Goal: Task Accomplishment & Management: Manage account settings

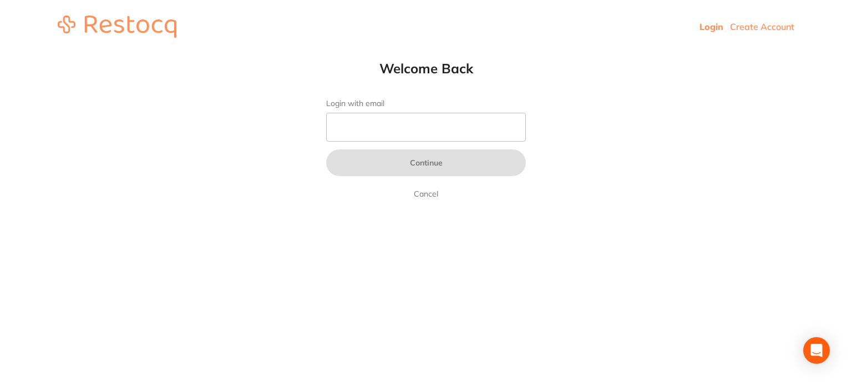
type input "[PERSON_NAME][EMAIL_ADDRESS][DOMAIN_NAME]"
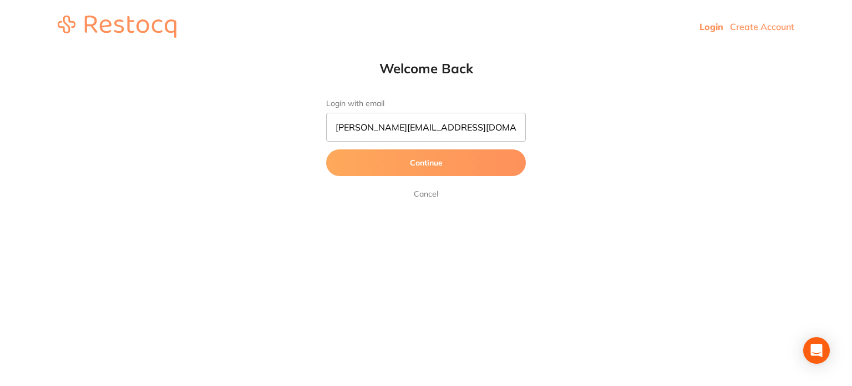
click at [407, 162] on button "Continue" at bounding box center [426, 162] width 200 height 27
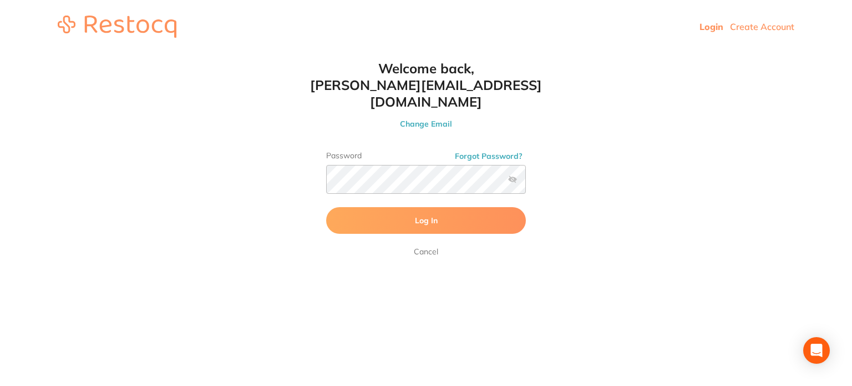
click at [432, 215] on span "Log In" at bounding box center [426, 220] width 23 height 10
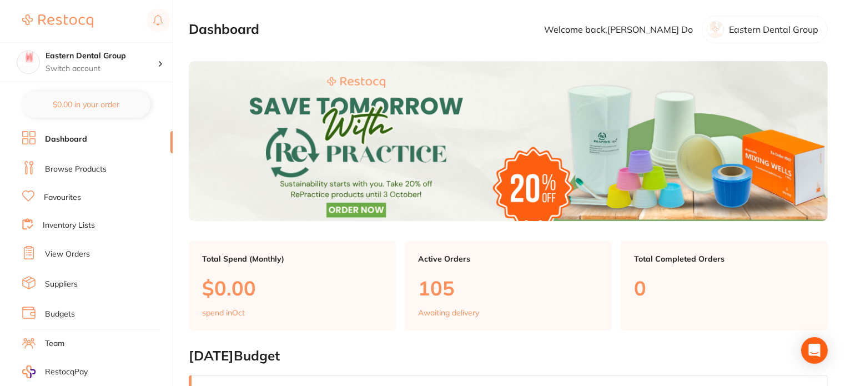
click at [74, 249] on link "View Orders" at bounding box center [67, 254] width 45 height 11
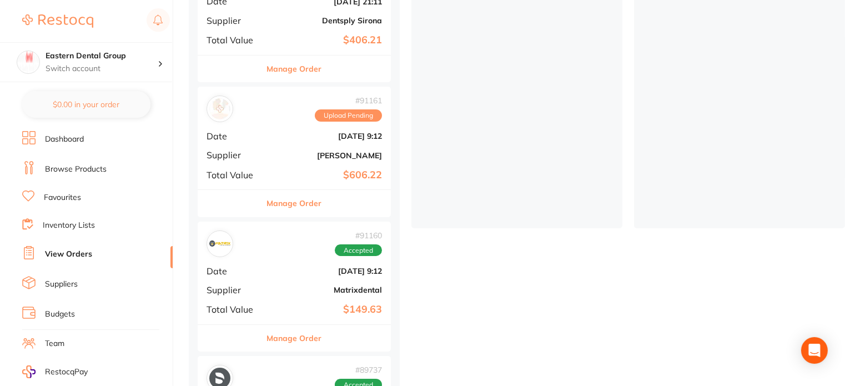
scroll to position [222, 0]
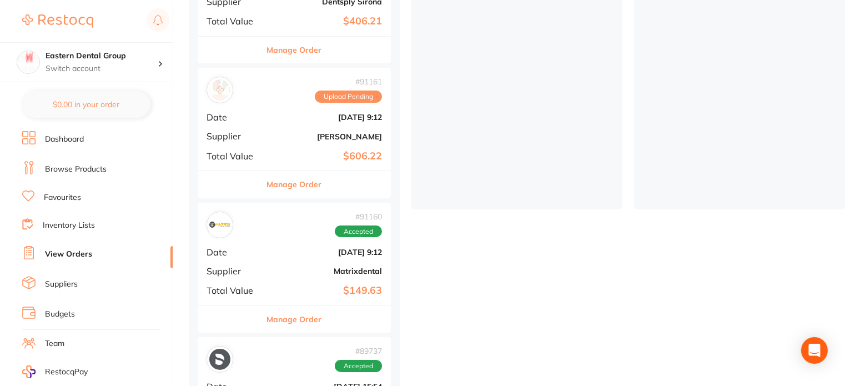
click at [306, 115] on b "Aug 24 2025, 9:12" at bounding box center [326, 117] width 111 height 9
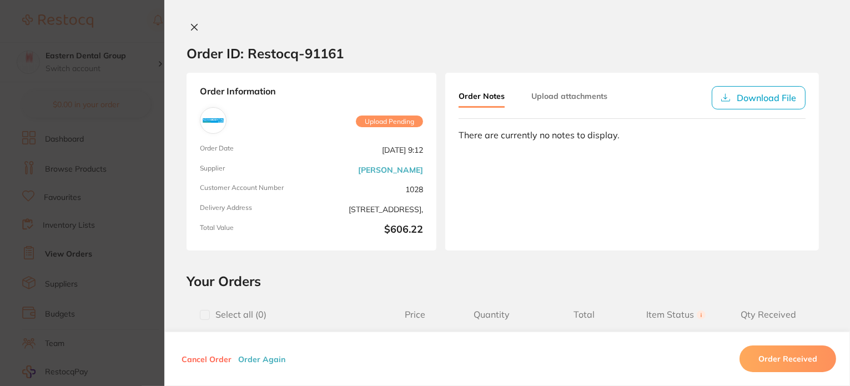
click at [106, 214] on section "Order ID: Restocq- 91161 Order Information Upload Pending Order Date Aug 24 202…" at bounding box center [425, 193] width 850 height 386
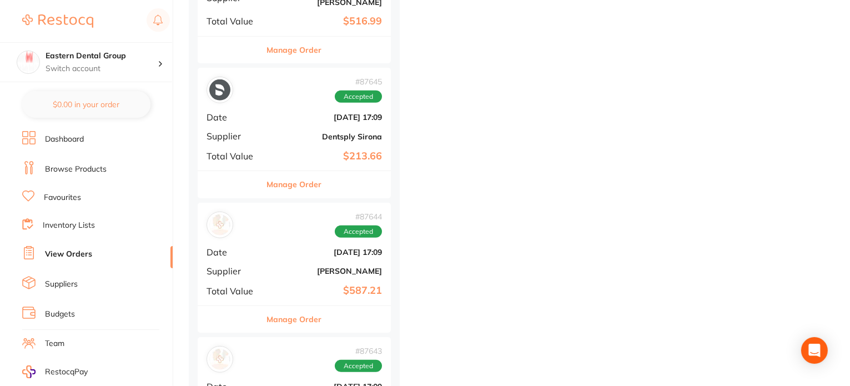
scroll to position [777, 0]
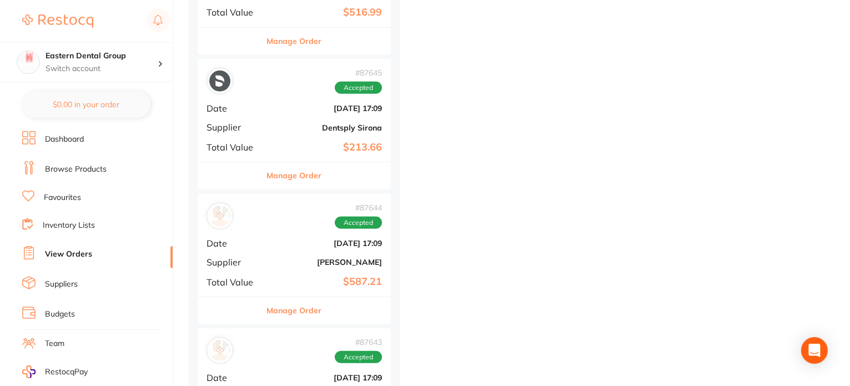
click at [362, 258] on b "Adam Dental" at bounding box center [326, 262] width 111 height 9
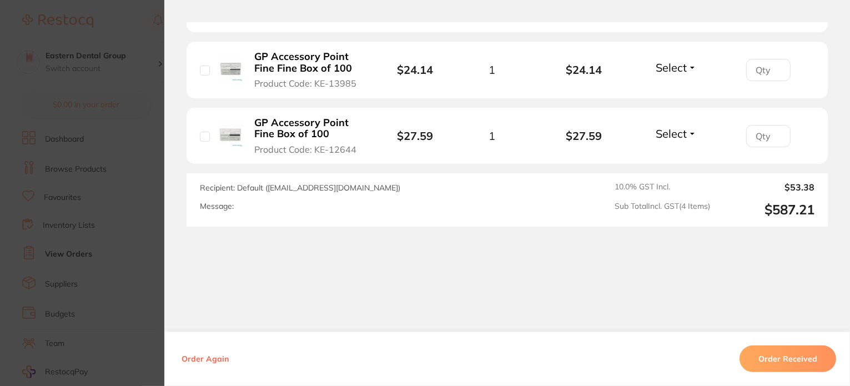
scroll to position [528, 0]
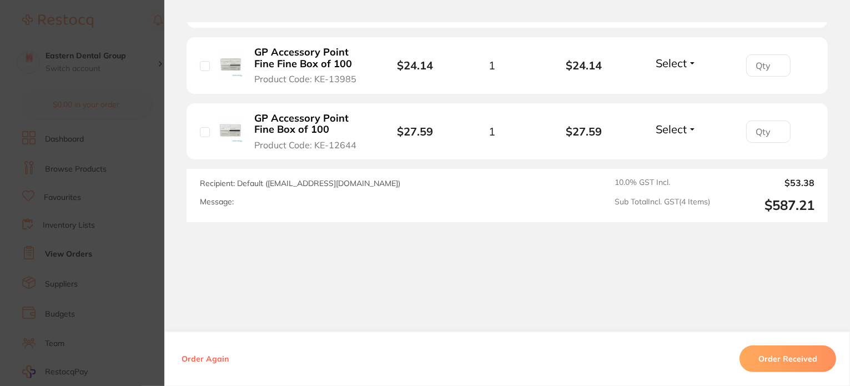
drag, startPoint x: 136, startPoint y: 238, endPoint x: 162, endPoint y: 184, distance: 59.8
click at [135, 238] on section "Order ID: Restocq- 87644 Order Information Accepted Order Date Jul 26 2025, 17:…" at bounding box center [425, 193] width 850 height 386
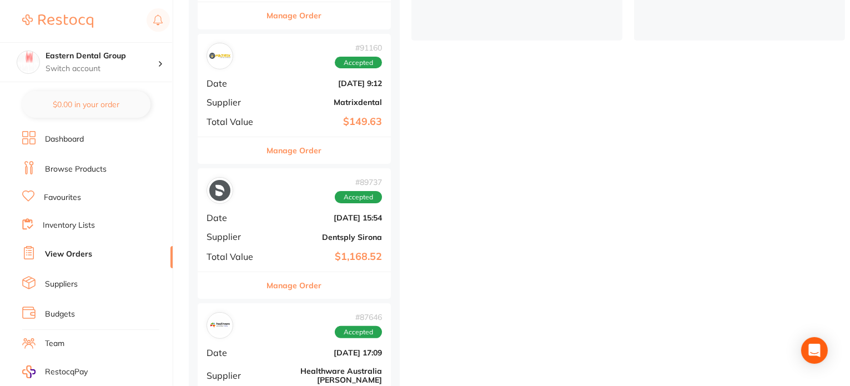
scroll to position [278, 0]
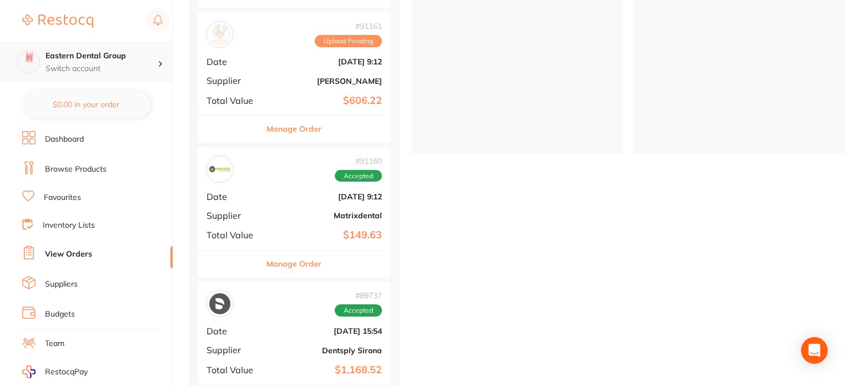
click at [134, 61] on div "Eastern Dental Group Switch account" at bounding box center [102, 62] width 112 height 23
click at [151, 61] on div "Eastern Dental Group Switch account" at bounding box center [102, 62] width 112 height 23
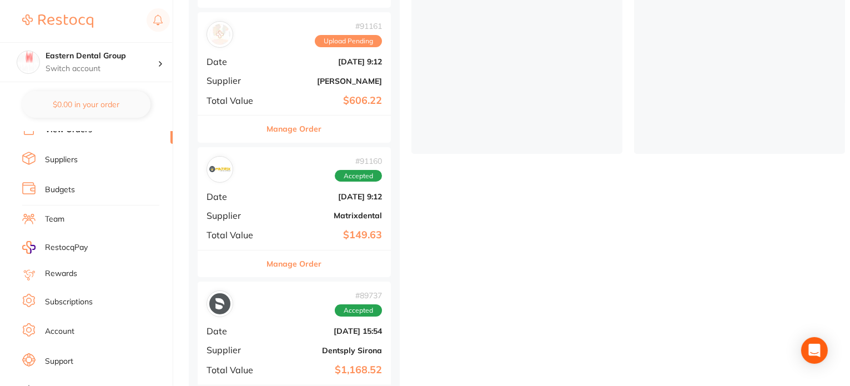
scroll to position [131, 0]
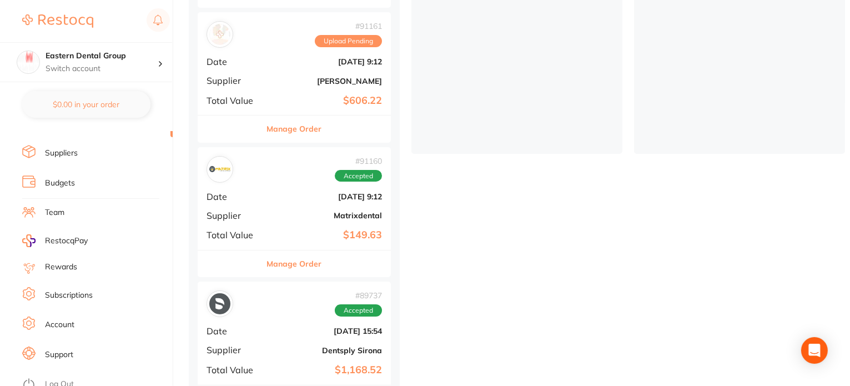
click at [62, 320] on link "Account" at bounding box center [59, 324] width 29 height 11
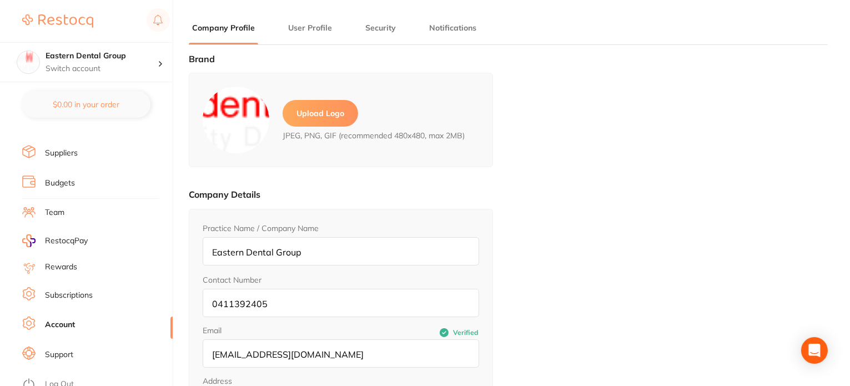
type input "Jamie"
type input "Do"
type input "jamie_do@yahoo.com"
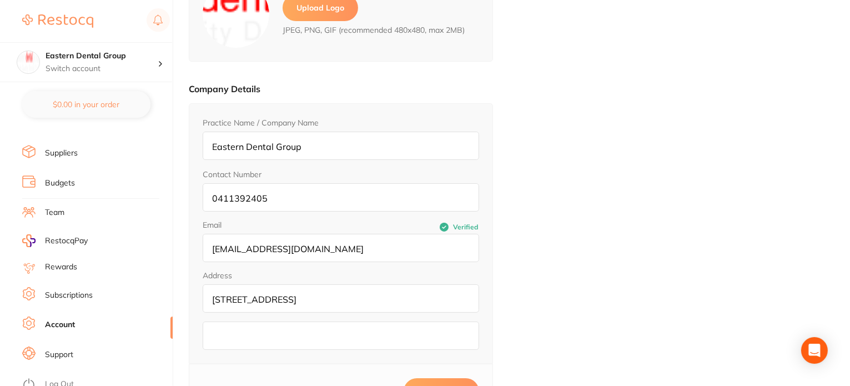
scroll to position [111, 0]
